Goal: Task Accomplishment & Management: Manage account settings

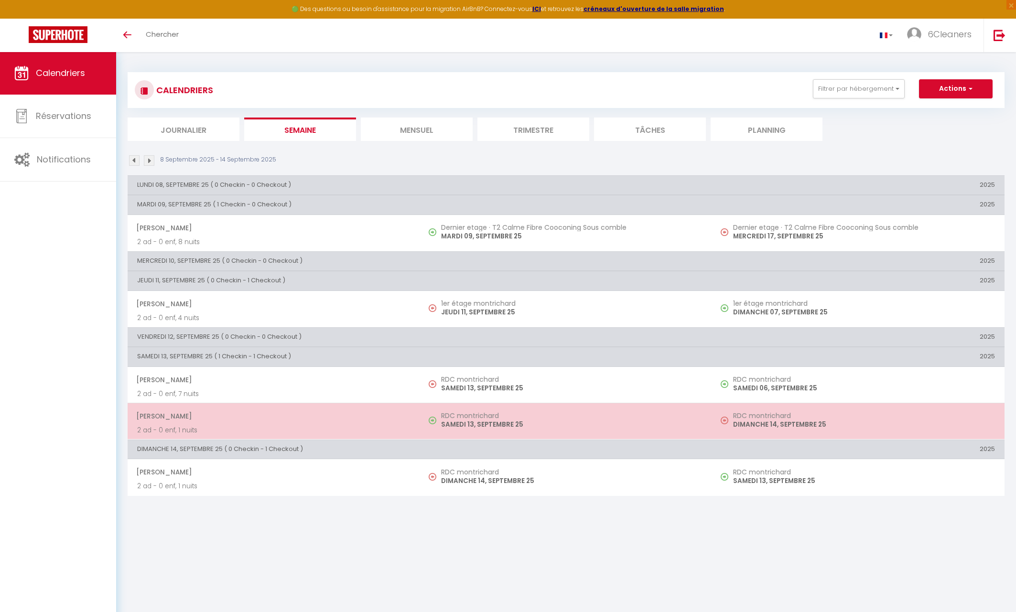
click at [351, 403] on td "[PERSON_NAME] 2 ad - 0 enf, 1 nuits" at bounding box center [274, 421] width 293 height 36
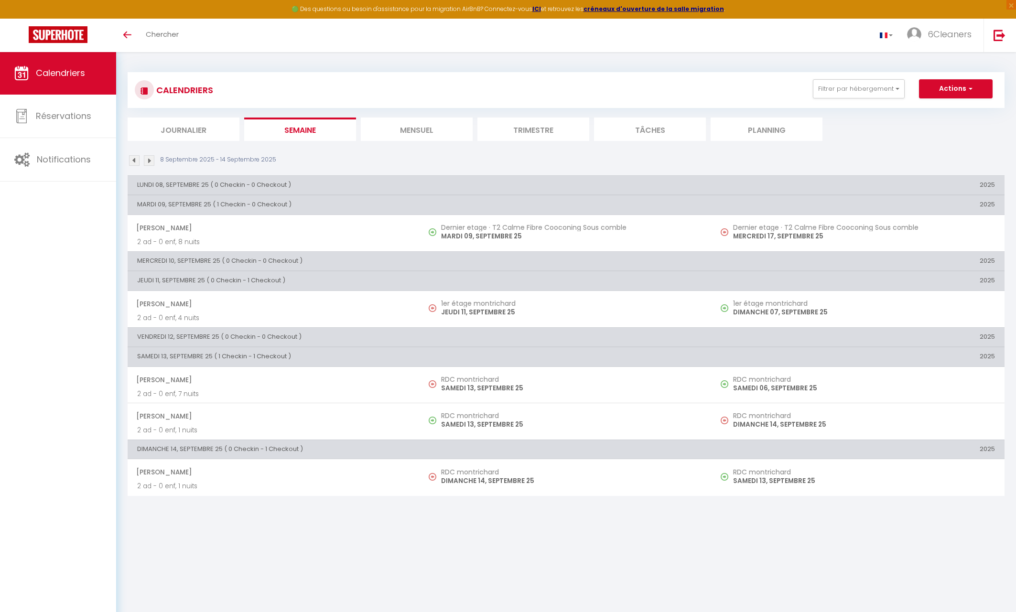
select select "OK"
select select "0"
select select "1"
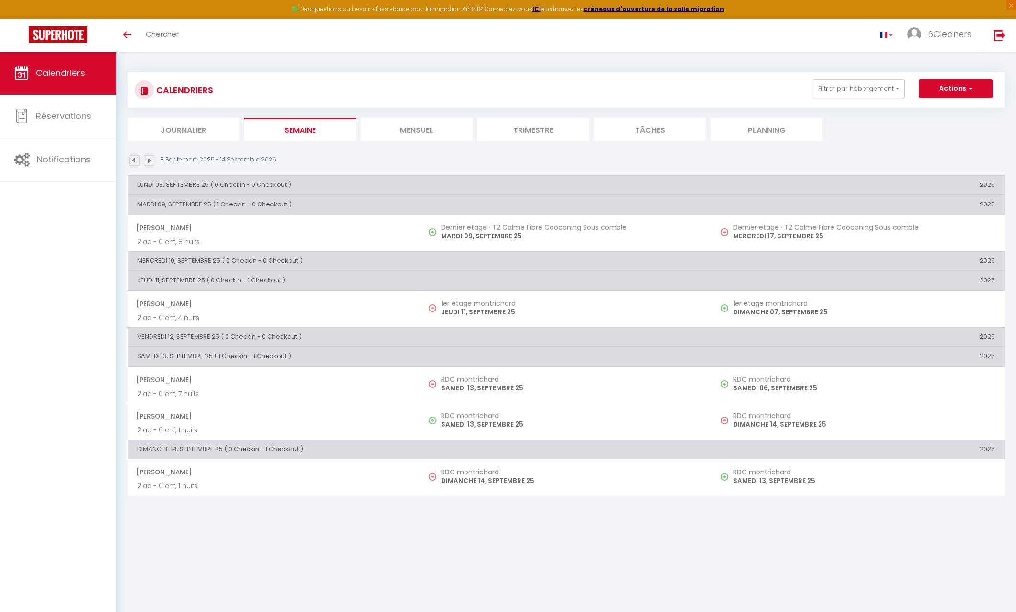
select select
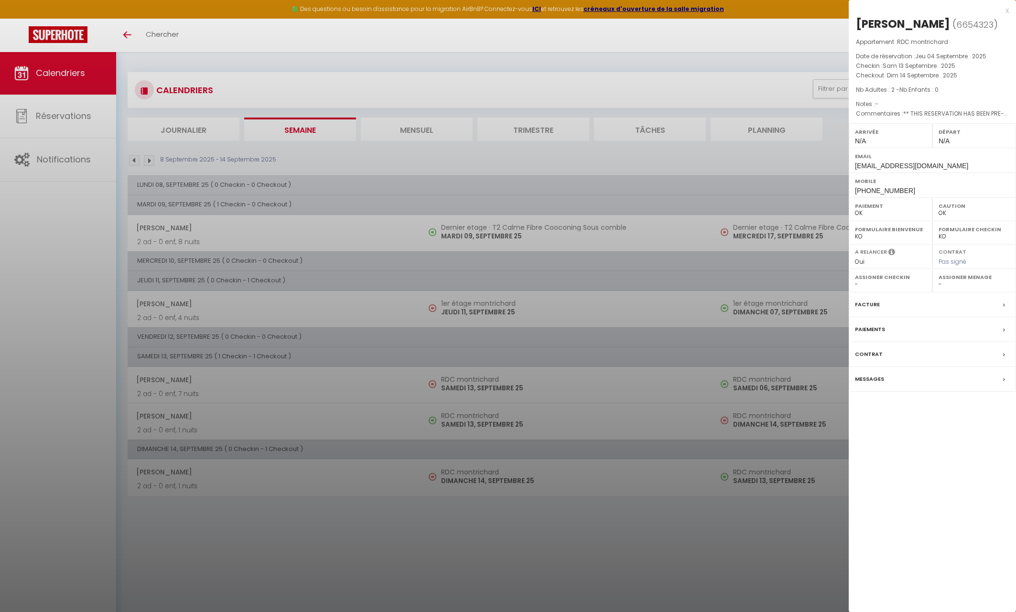
click at [864, 374] on label "Messages" at bounding box center [869, 379] width 29 height 10
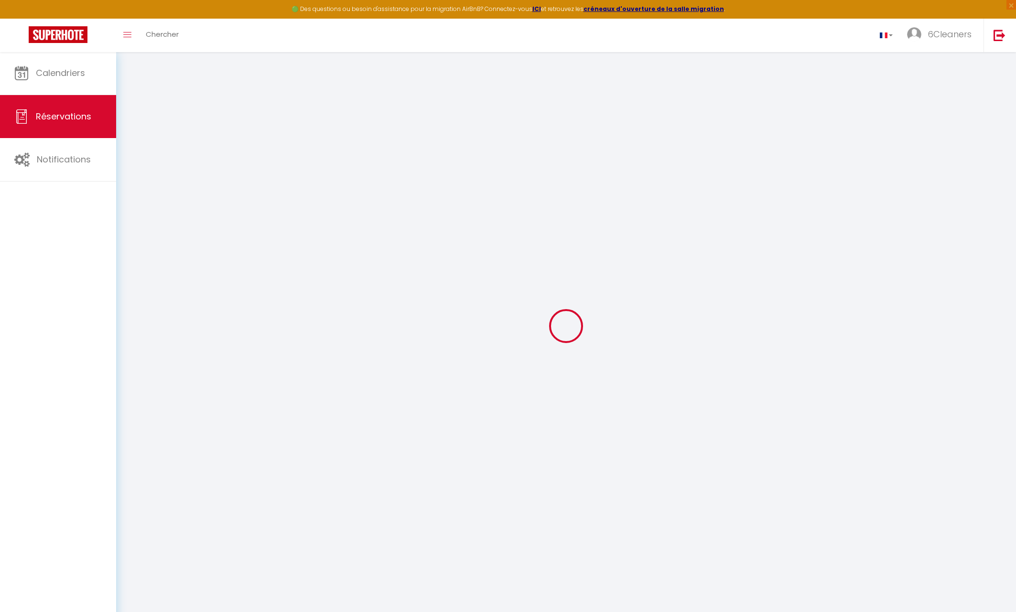
select select
checkbox input "false"
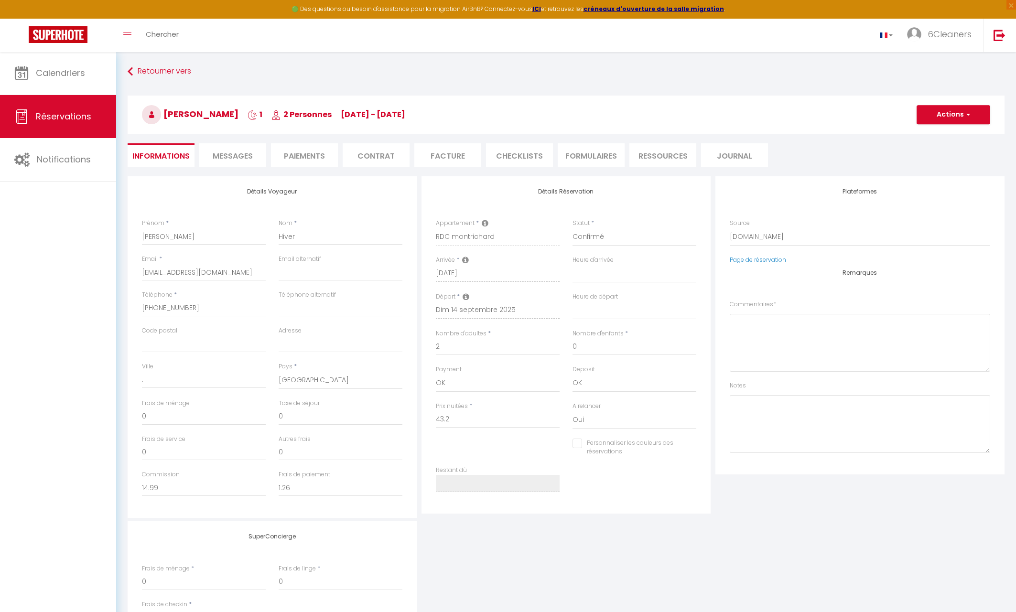
select select
checkbox input "false"
type textarea "** THIS RESERVATION HAS BEEN PRE-PAID ** Reservation has a cancellation grace p…"
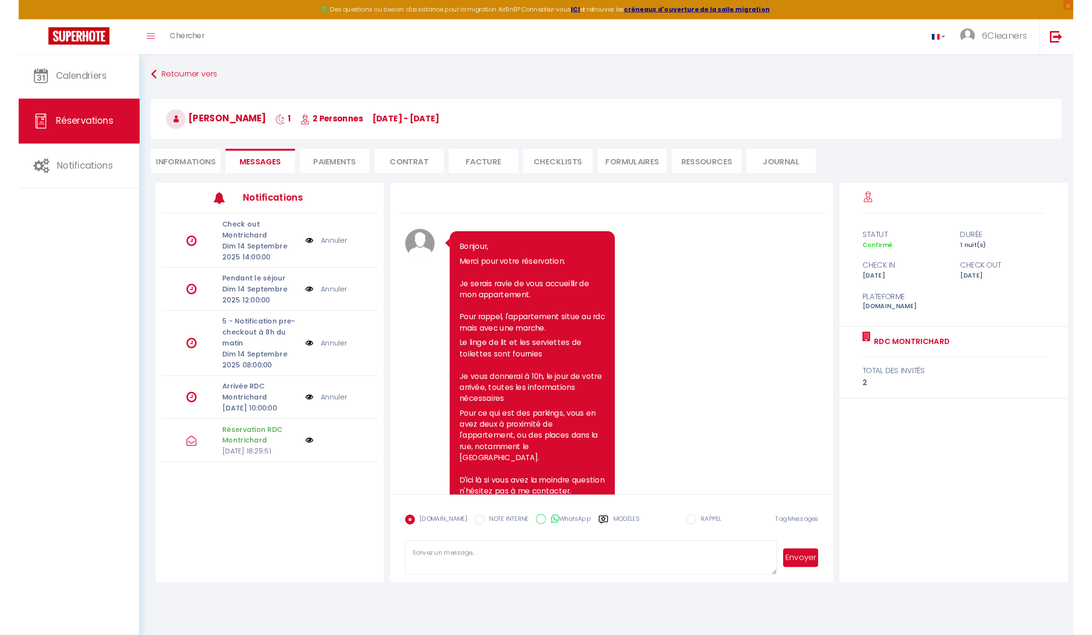
scroll to position [185, 0]
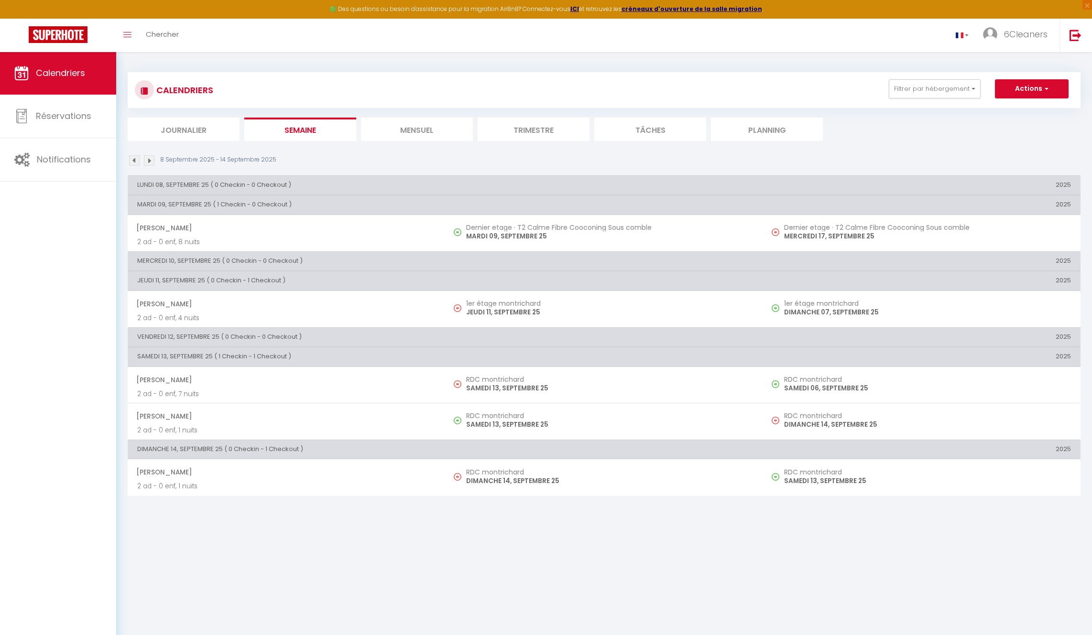
click at [746, 573] on body "🟢 Des questions ou besoin d'assistance pour la migration AirBnB? Connectez-vous…" at bounding box center [546, 369] width 1092 height 635
click at [149, 157] on img at bounding box center [149, 160] width 11 height 11
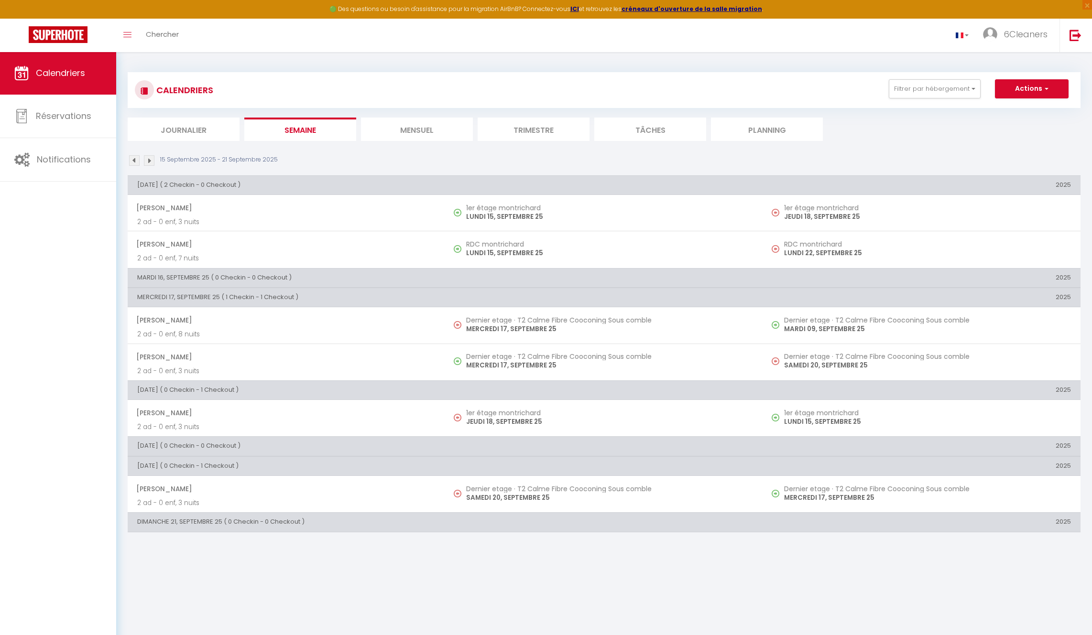
click at [411, 133] on li "Mensuel" at bounding box center [417, 129] width 112 height 23
